Goal: Information Seeking & Learning: Understand process/instructions

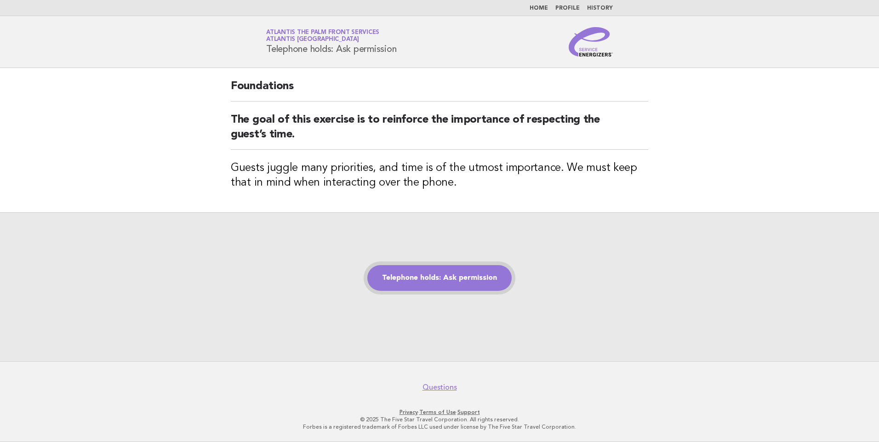
click at [434, 279] on link "Telephone holds: Ask permission" at bounding box center [439, 278] width 144 height 26
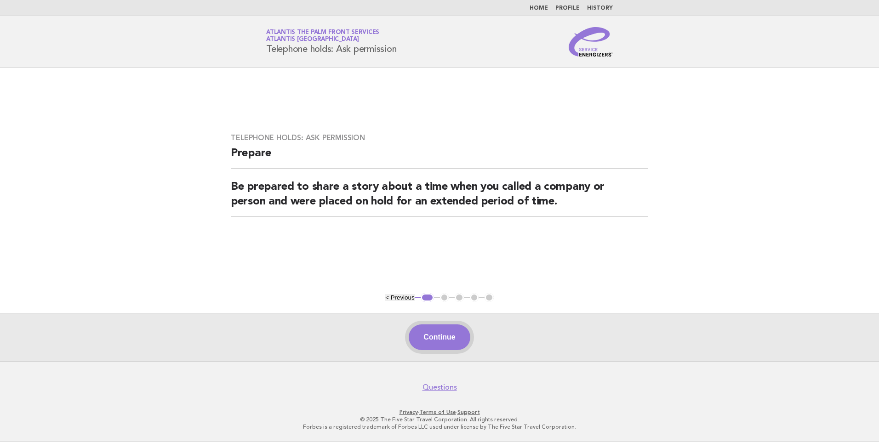
click at [453, 327] on button "Continue" at bounding box center [439, 338] width 61 height 26
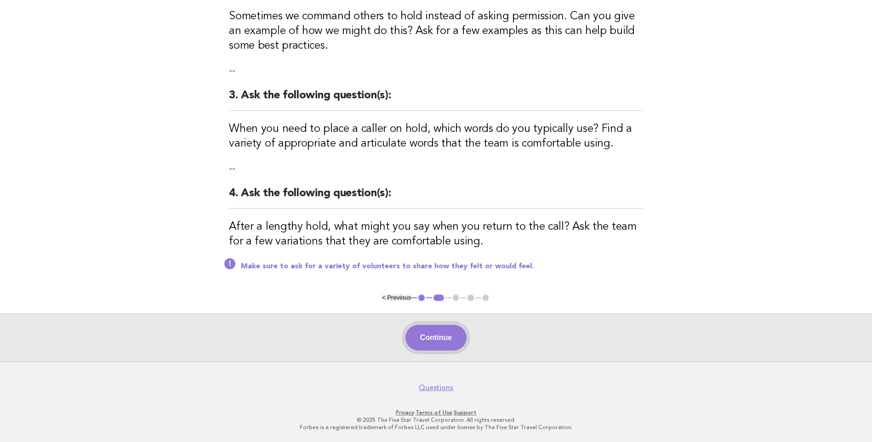
click at [451, 336] on button "Continue" at bounding box center [435, 338] width 61 height 26
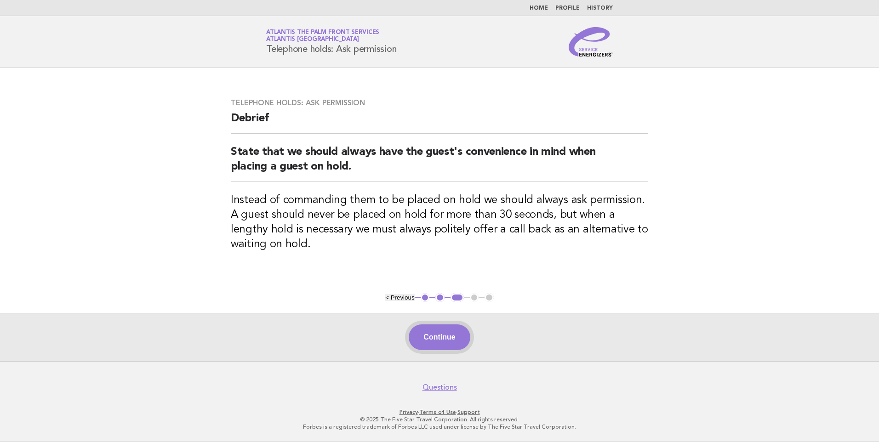
click at [452, 340] on button "Continue" at bounding box center [439, 338] width 61 height 26
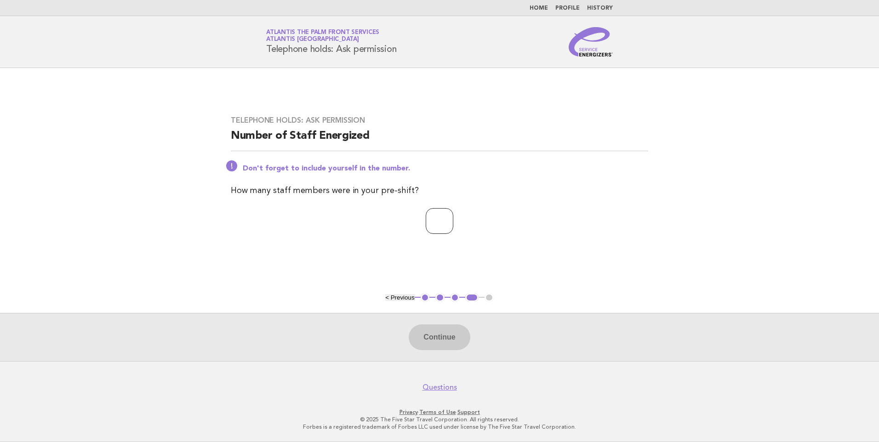
click at [449, 228] on input "number" at bounding box center [440, 221] width 28 height 26
type input "*"
click at [446, 334] on button "Continue" at bounding box center [439, 338] width 61 height 26
